Goal: Complete application form

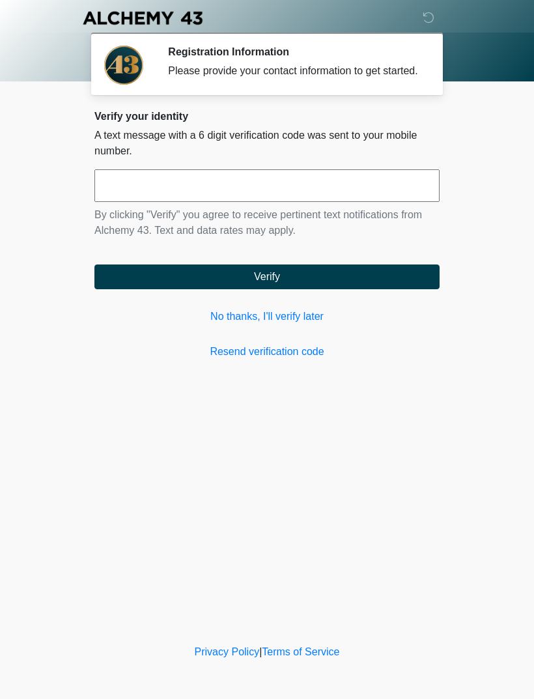
click at [293, 202] on input "text" at bounding box center [266, 185] width 345 height 33
type input "******"
click at [380, 283] on button "Verify" at bounding box center [266, 277] width 345 height 25
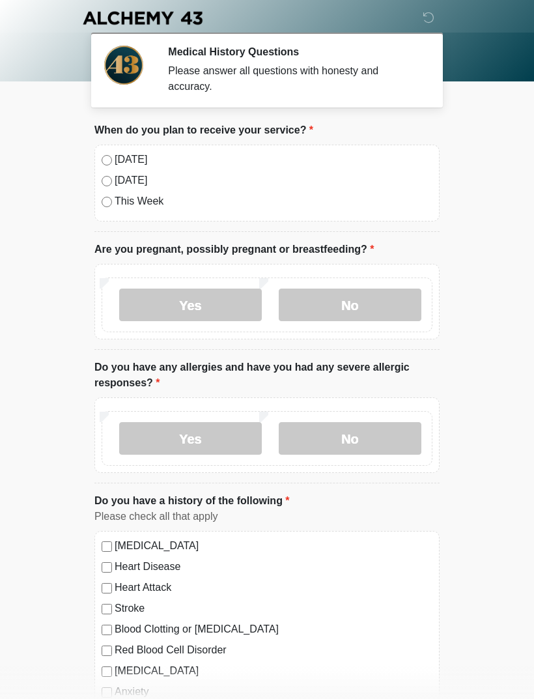
click at [381, 304] on label "No" at bounding box center [350, 305] width 143 height 33
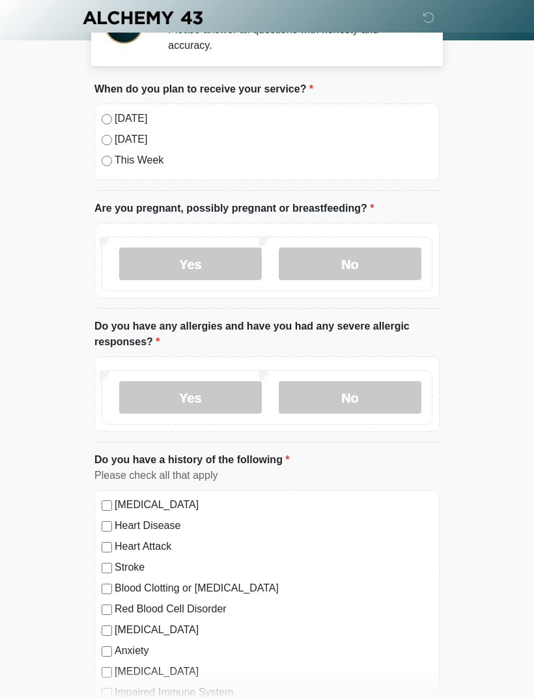
click at [388, 389] on label "No" at bounding box center [350, 398] width 143 height 33
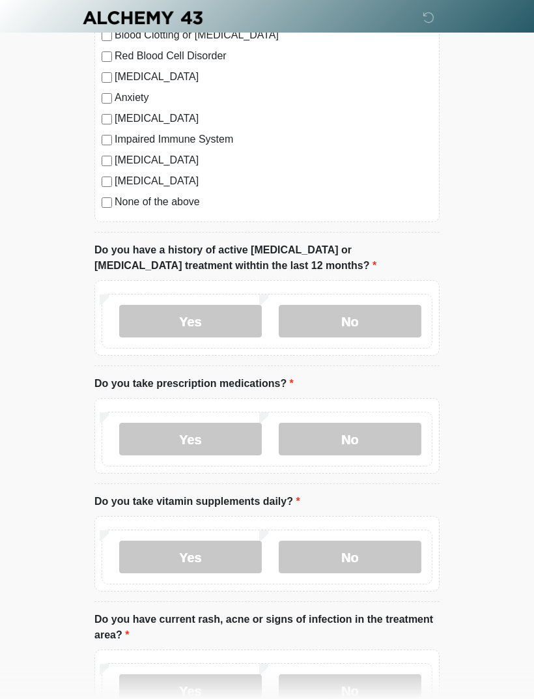
scroll to position [600, 0]
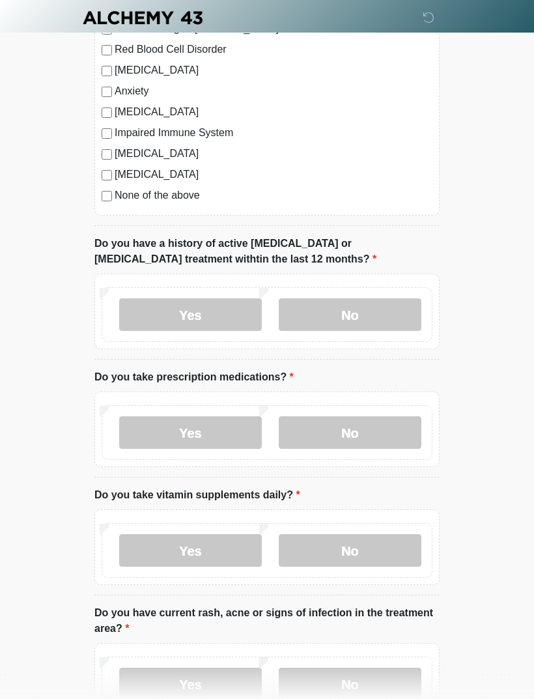
click at [397, 316] on label "No" at bounding box center [350, 315] width 143 height 33
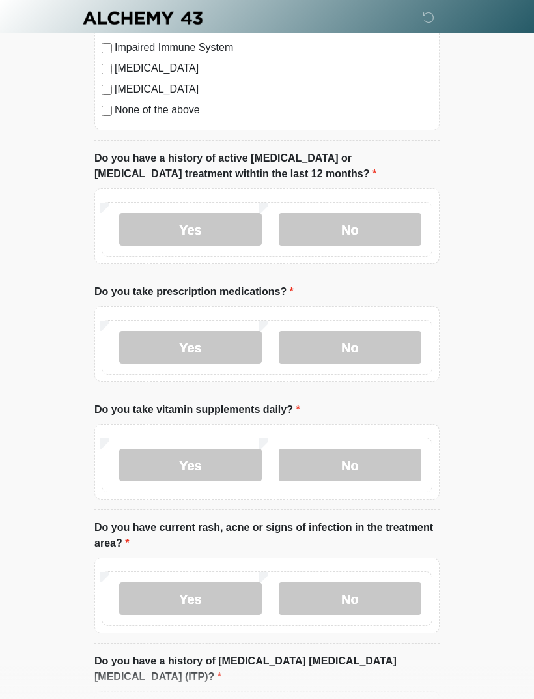
scroll to position [694, 0]
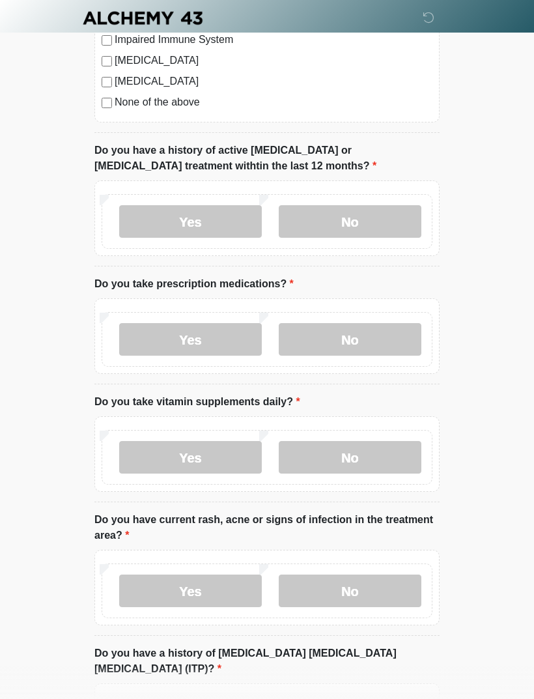
click at [382, 338] on label "No" at bounding box center [350, 339] width 143 height 33
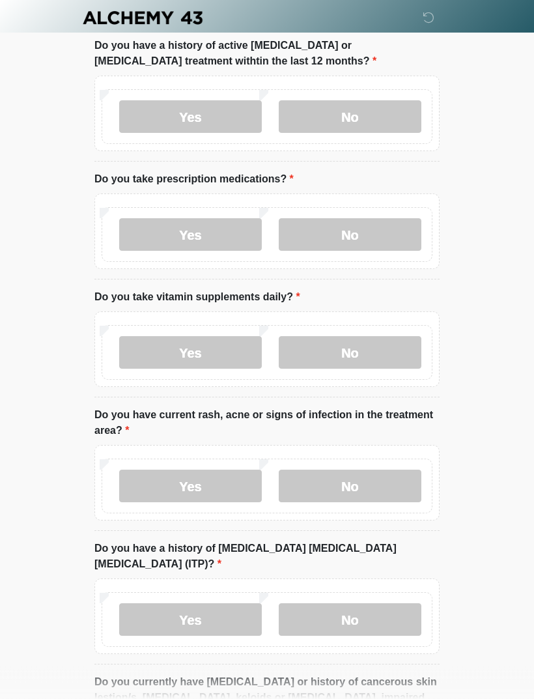
click at [384, 356] on label "No" at bounding box center [350, 353] width 143 height 33
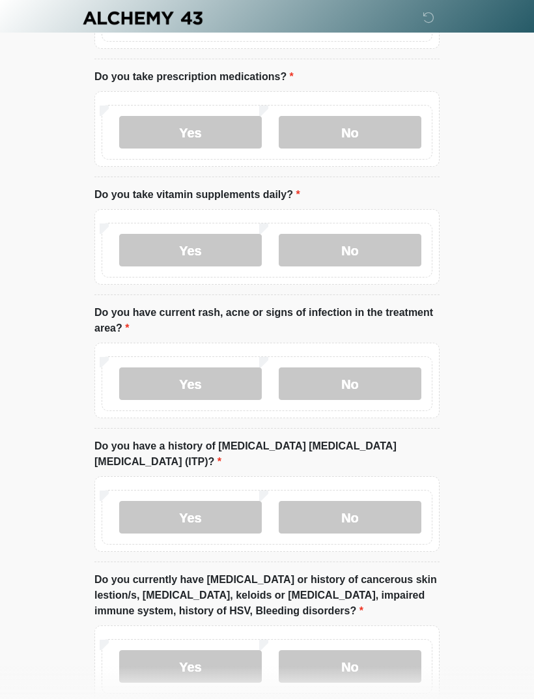
scroll to position [913, 0]
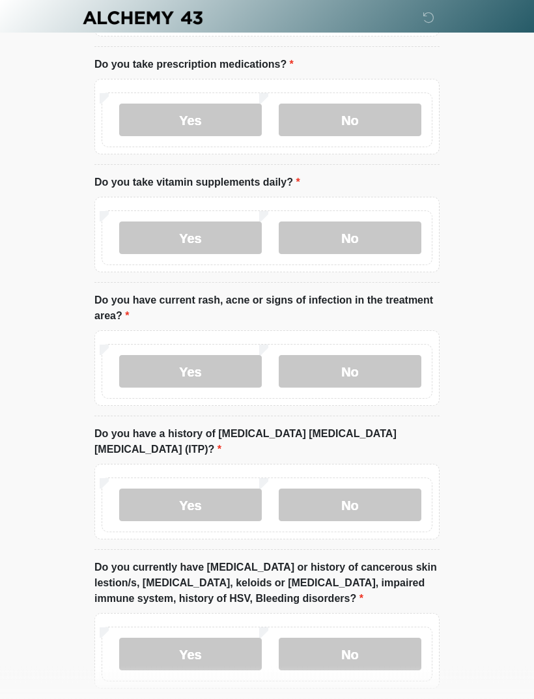
click at [397, 368] on label "No" at bounding box center [350, 372] width 143 height 33
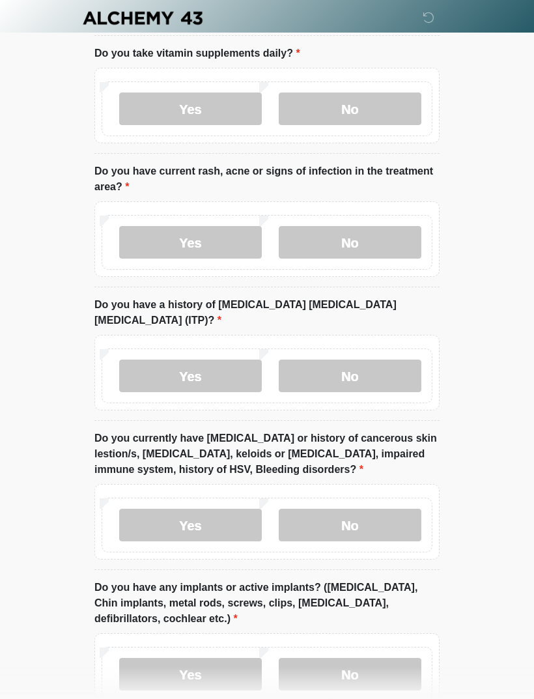
scroll to position [1045, 0]
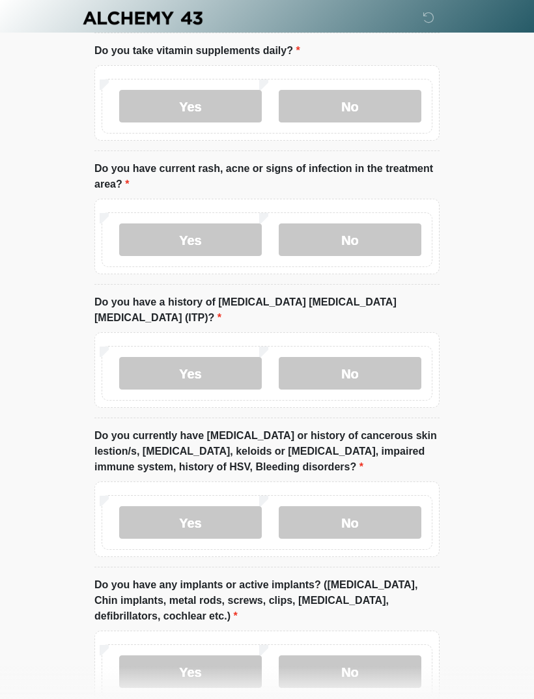
click at [397, 364] on label "No" at bounding box center [350, 373] width 143 height 33
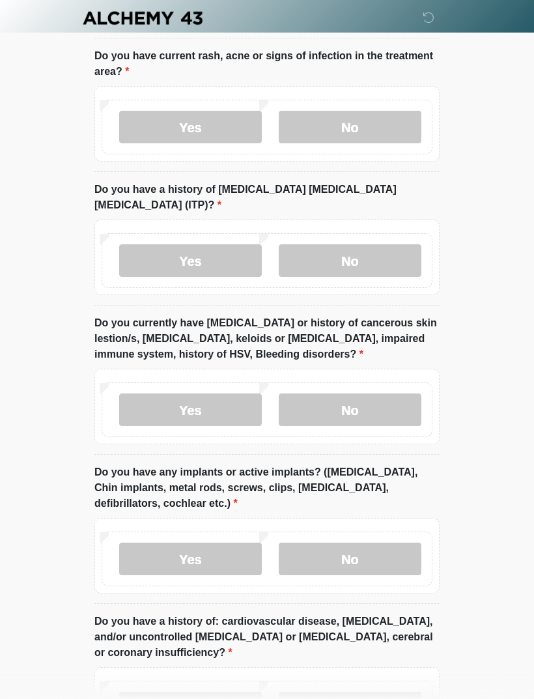
scroll to position [1164, 0]
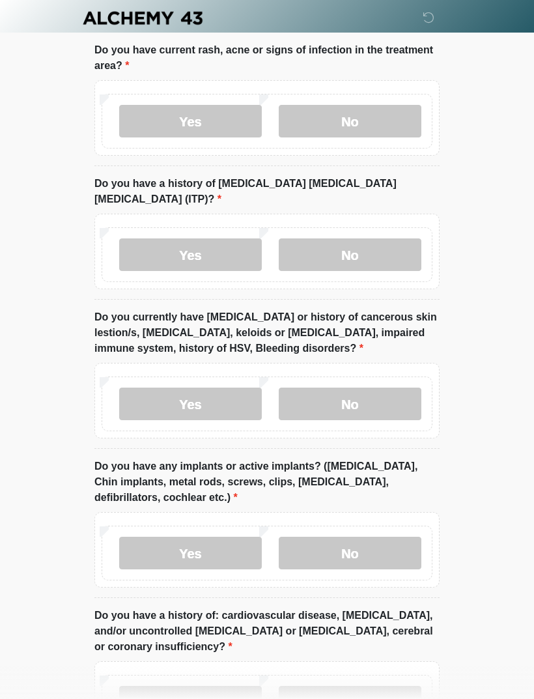
click at [360, 388] on label "No" at bounding box center [350, 404] width 143 height 33
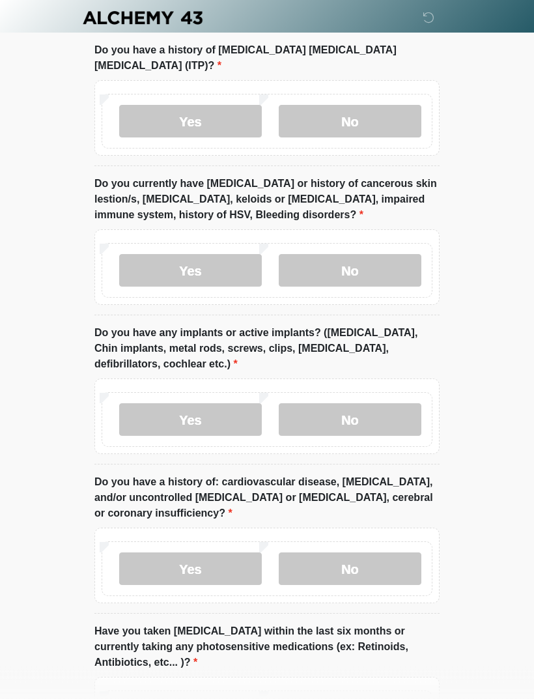
scroll to position [1302, 0]
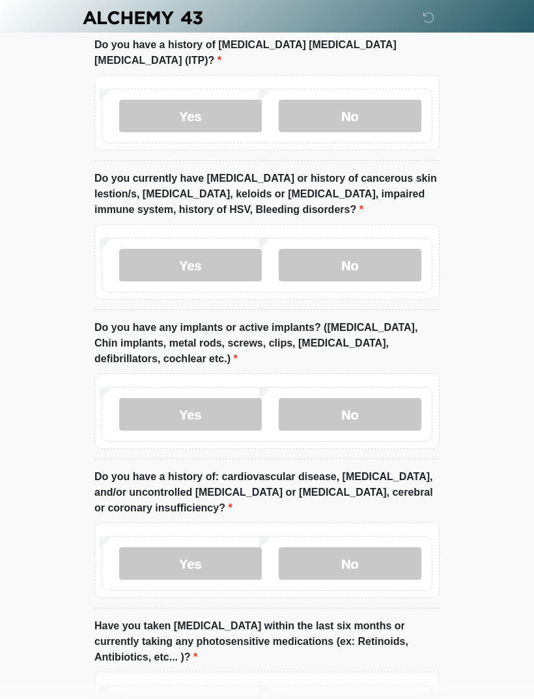
click at [397, 399] on label "No" at bounding box center [350, 415] width 143 height 33
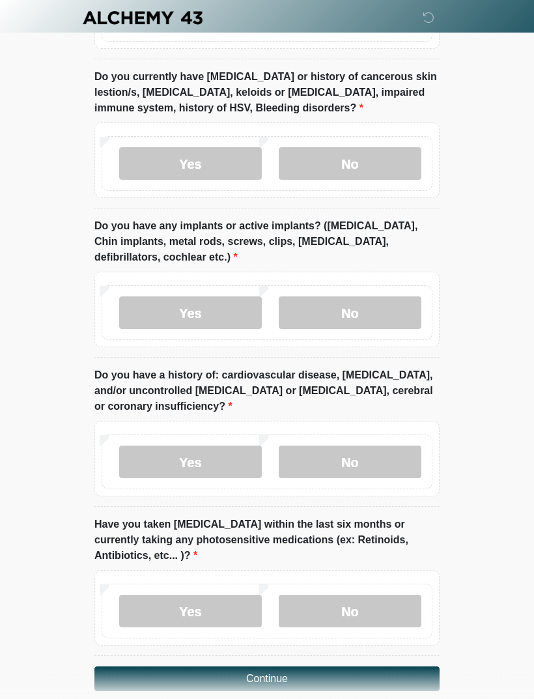
scroll to position [1404, 0]
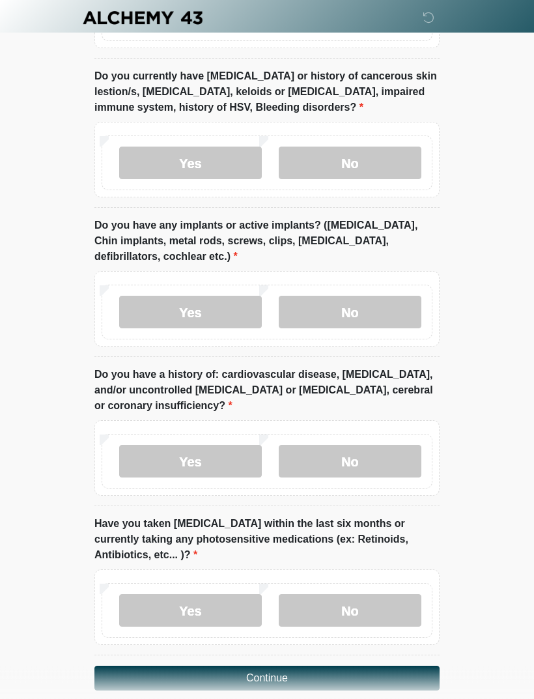
click at [395, 446] on label "No" at bounding box center [350, 462] width 143 height 33
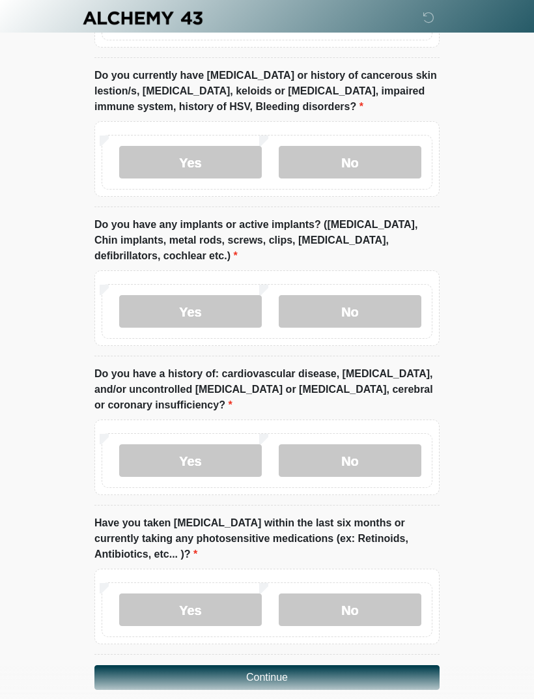
click at [378, 594] on label "No" at bounding box center [350, 610] width 143 height 33
click at [390, 665] on button "Continue" at bounding box center [266, 677] width 345 height 25
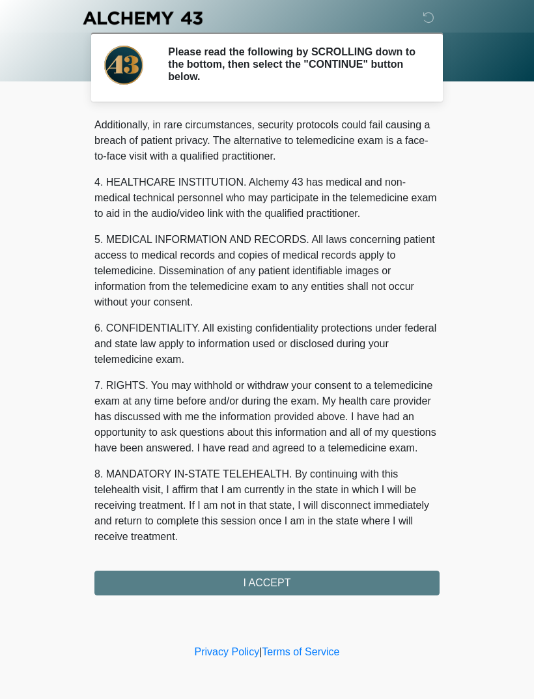
scroll to position [317, 0]
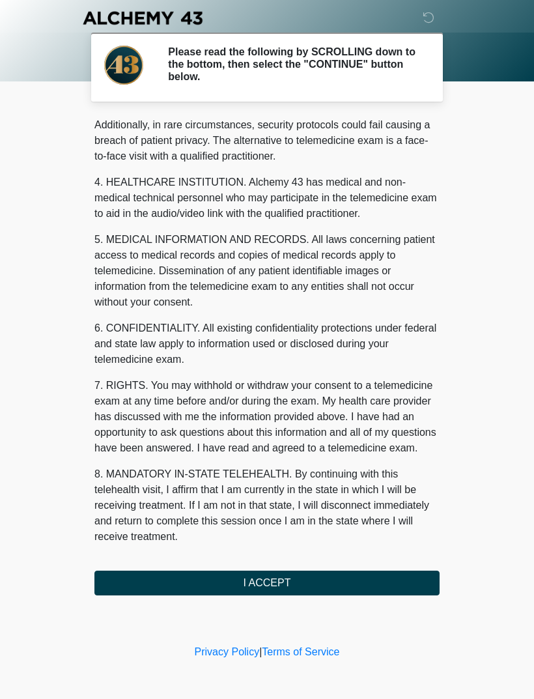
click at [326, 580] on button "I ACCEPT" at bounding box center [266, 583] width 345 height 25
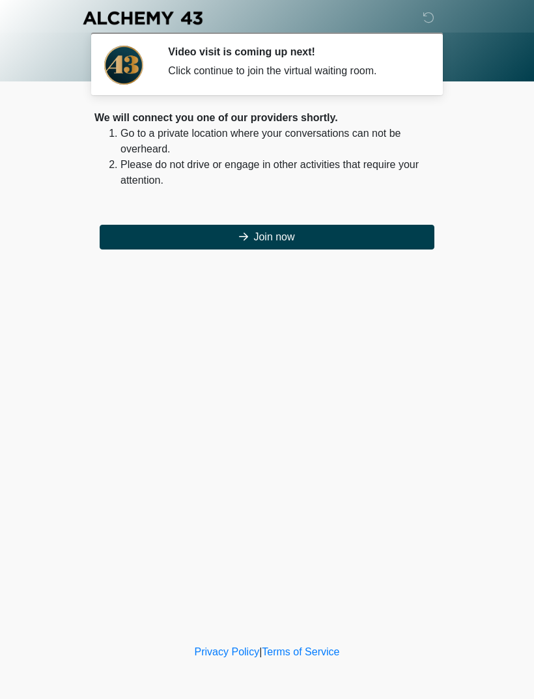
click at [178, 231] on button "Join now" at bounding box center [267, 237] width 335 height 25
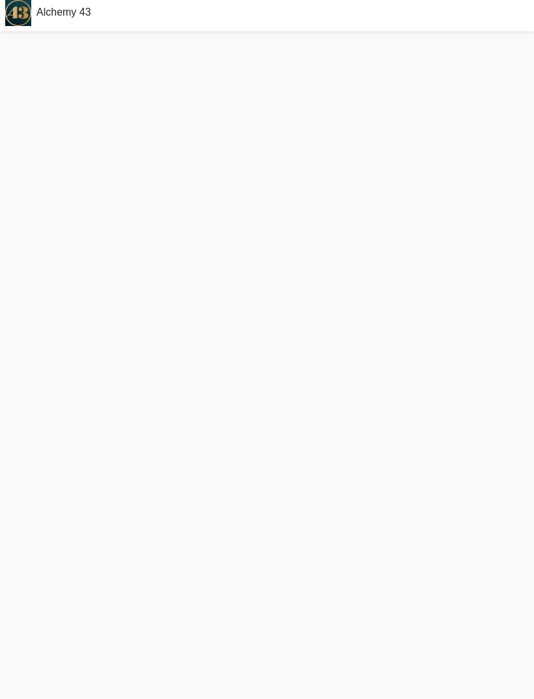
scroll to position [10, 0]
